Goal: Information Seeking & Learning: Learn about a topic

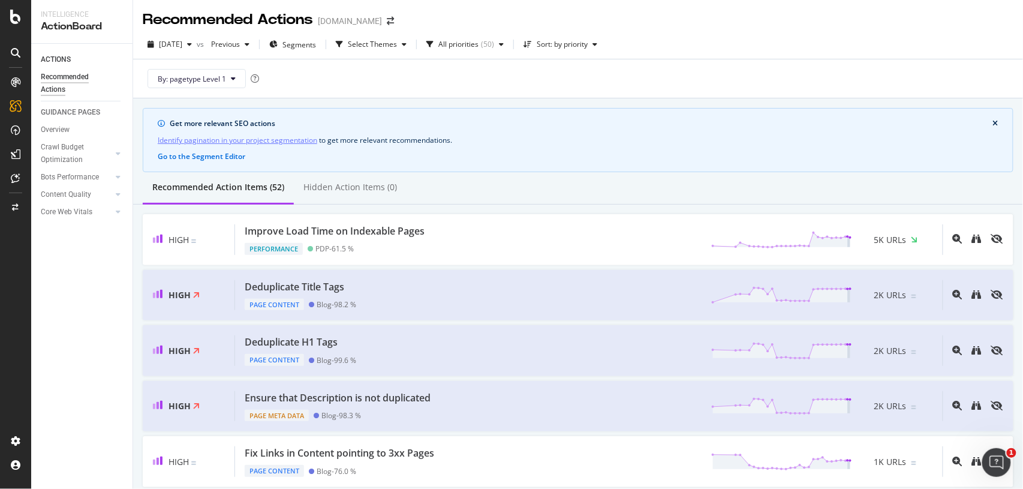
scroll to position [1448, 0]
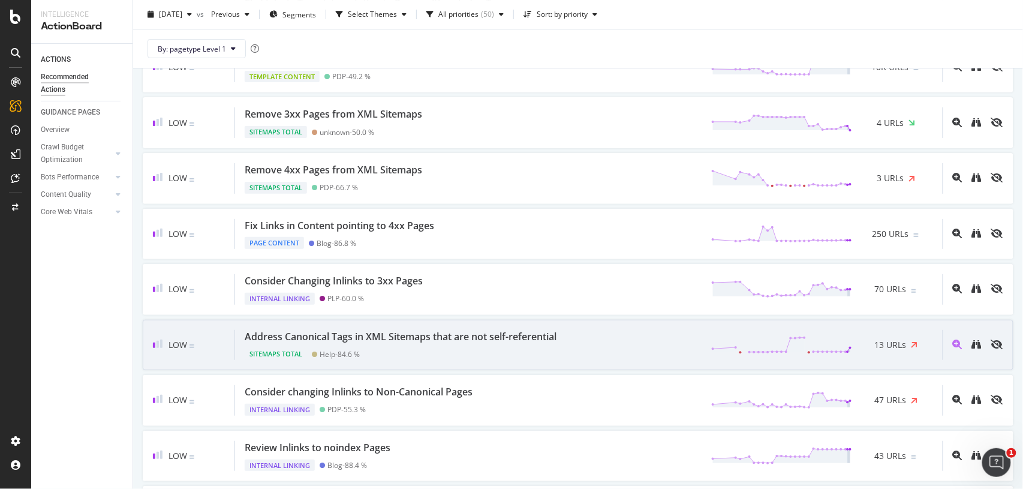
click at [472, 336] on div "Address Canonical Tags in XML Sitemaps that are not self-referential" at bounding box center [401, 337] width 312 height 14
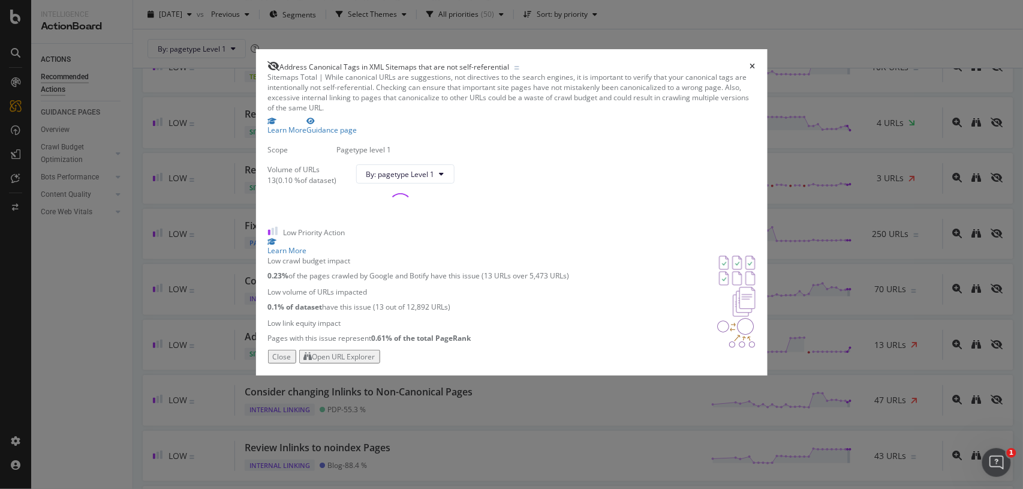
click at [375, 361] on div "Open URL Explorer" at bounding box center [343, 356] width 63 height 10
